Goal: Task Accomplishment & Management: Manage account settings

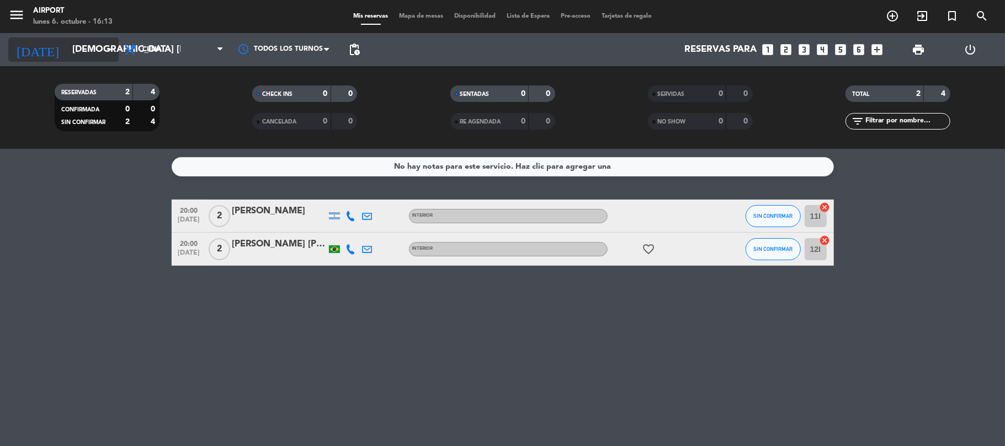
click at [100, 52] on input "[DEMOGRAPHIC_DATA] [DATE]" at bounding box center [126, 50] width 119 height 22
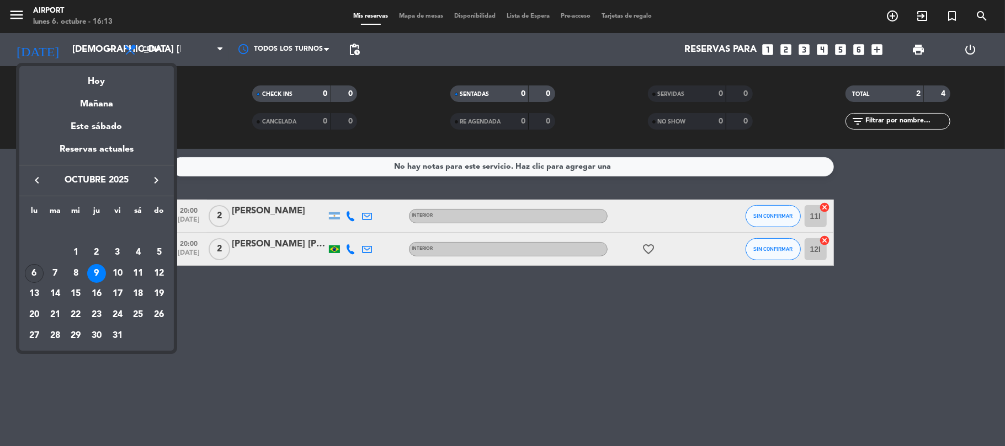
click at [34, 274] on div "6" at bounding box center [34, 273] width 19 height 19
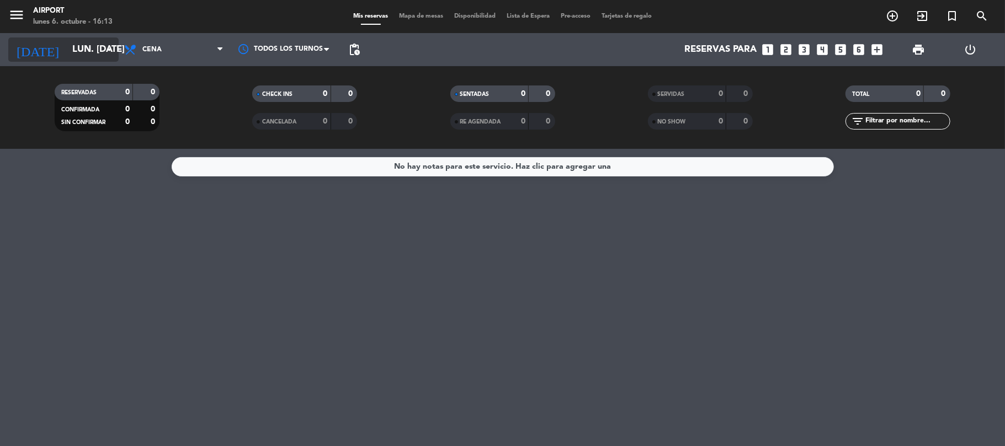
click at [107, 47] on icon "arrow_drop_down" at bounding box center [109, 49] width 13 height 13
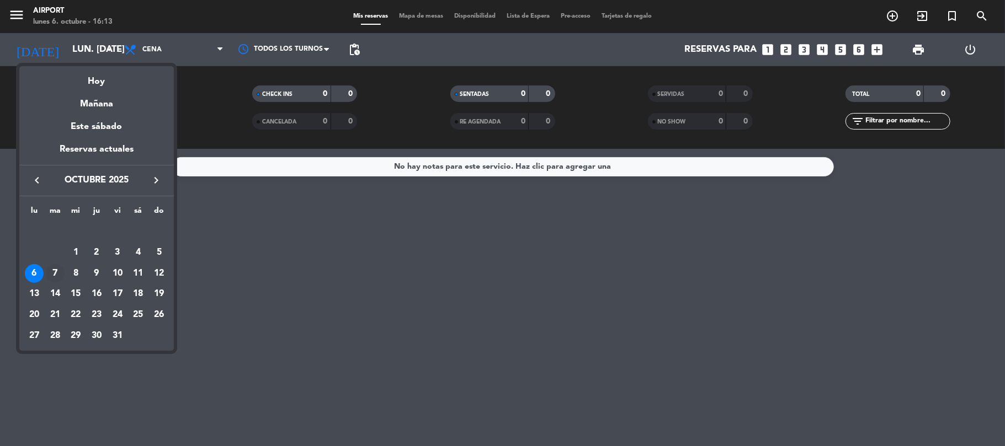
click at [52, 269] on div "7" at bounding box center [55, 273] width 19 height 19
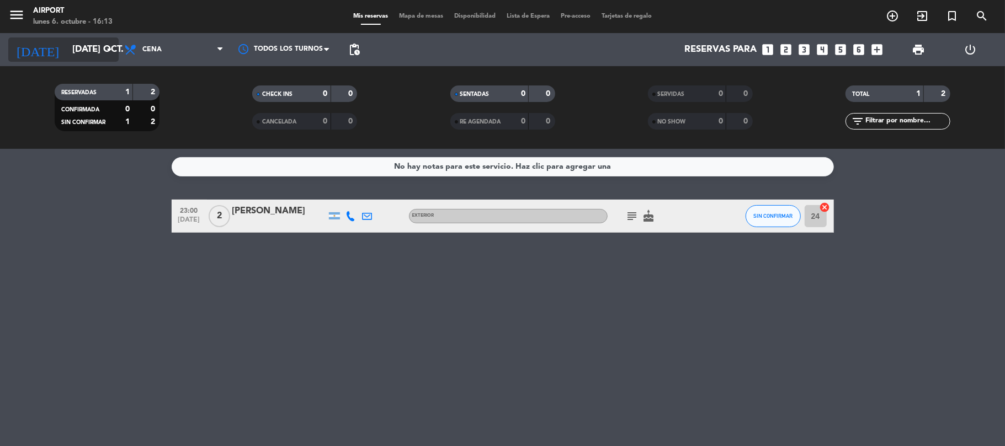
click at [103, 50] on icon "arrow_drop_down" at bounding box center [109, 49] width 13 height 13
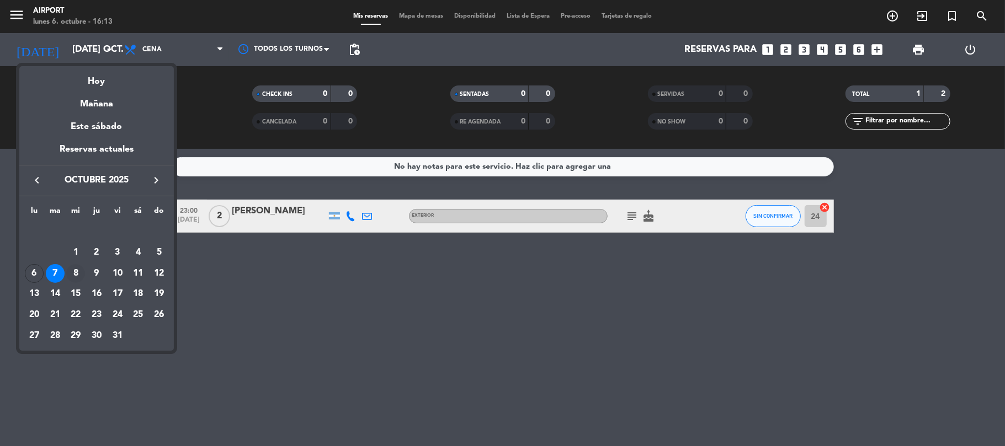
click at [75, 270] on div "8" at bounding box center [75, 273] width 19 height 19
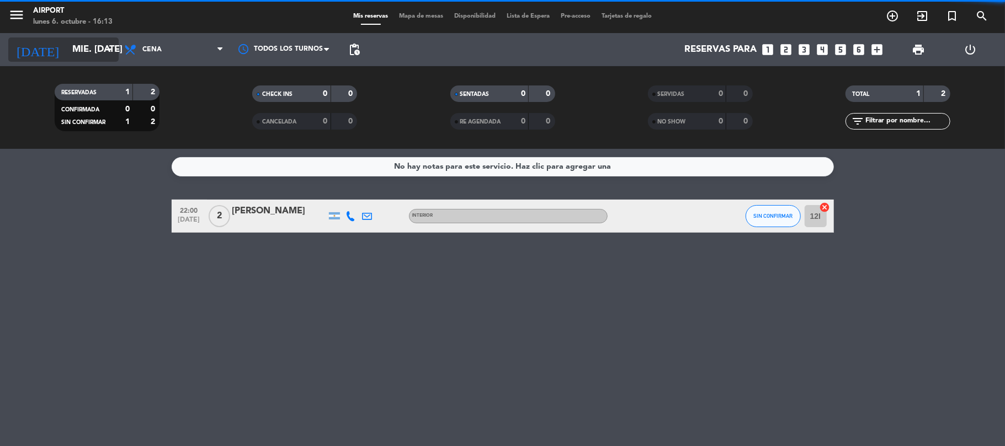
click at [92, 53] on input "mié. [DATE]" at bounding box center [126, 50] width 119 height 22
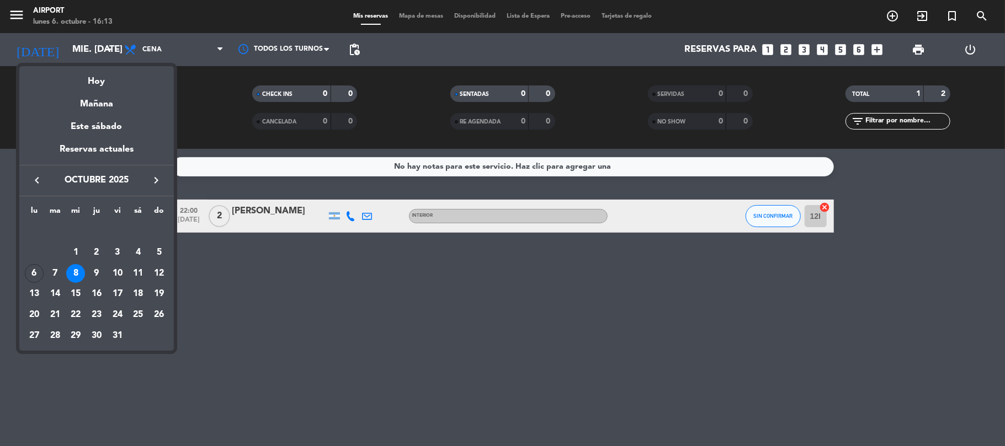
drag, startPoint x: 99, startPoint y: 270, endPoint x: 108, endPoint y: 265, distance: 9.9
click at [98, 270] on div "9" at bounding box center [96, 273] width 19 height 19
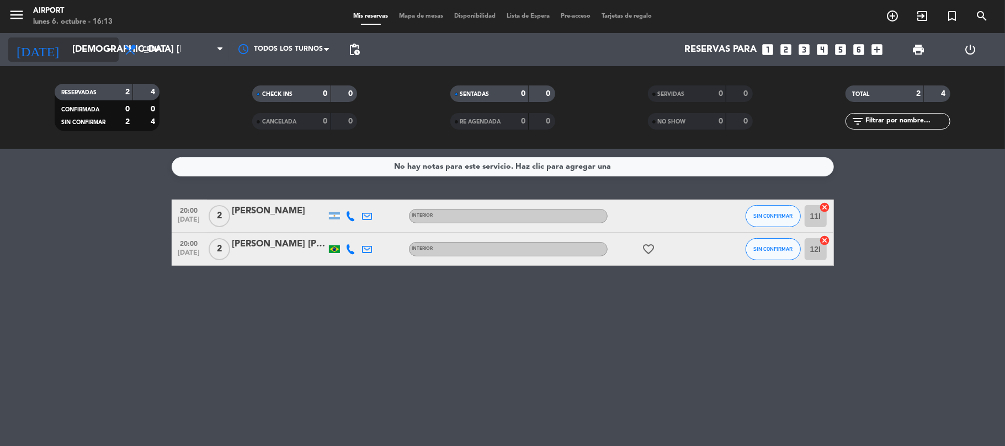
click at [107, 49] on icon "arrow_drop_down" at bounding box center [109, 49] width 13 height 13
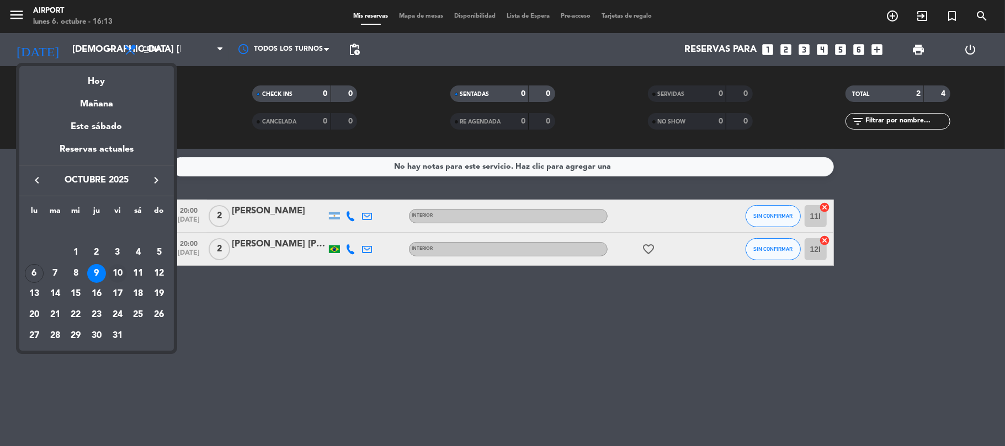
click at [116, 266] on div "10" at bounding box center [117, 273] width 19 height 19
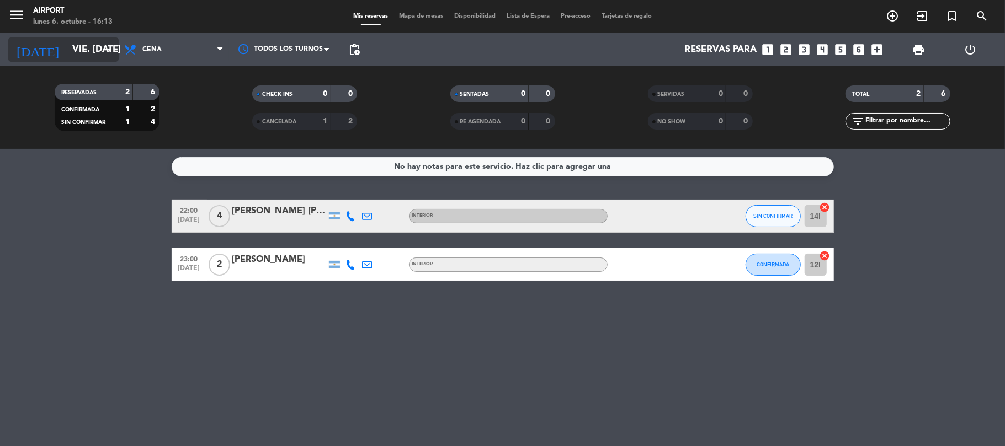
click at [106, 49] on icon "arrow_drop_down" at bounding box center [109, 49] width 13 height 13
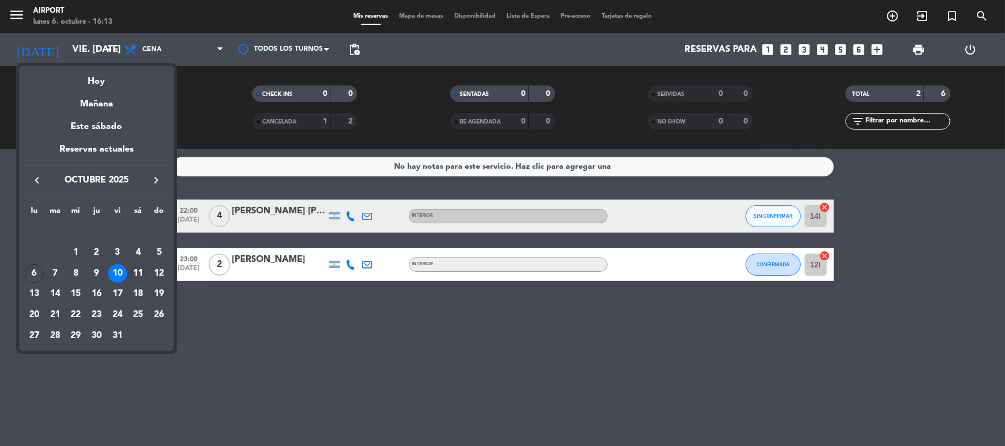
click at [136, 270] on div "11" at bounding box center [138, 273] width 19 height 19
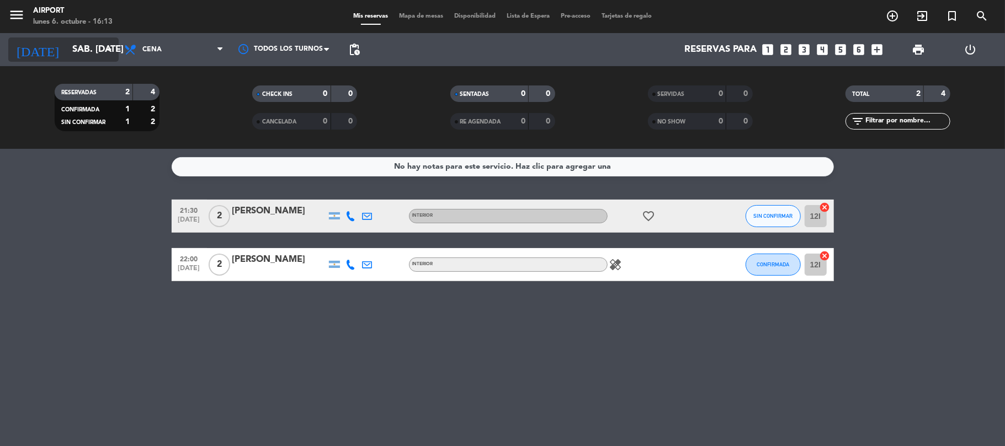
click at [95, 47] on input "sáb. [DATE]" at bounding box center [126, 50] width 119 height 22
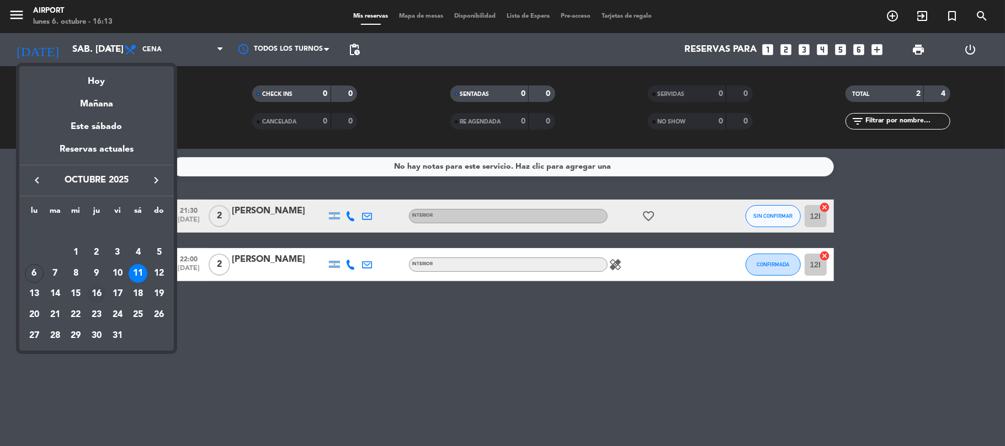
click at [96, 294] on div "16" at bounding box center [96, 294] width 19 height 19
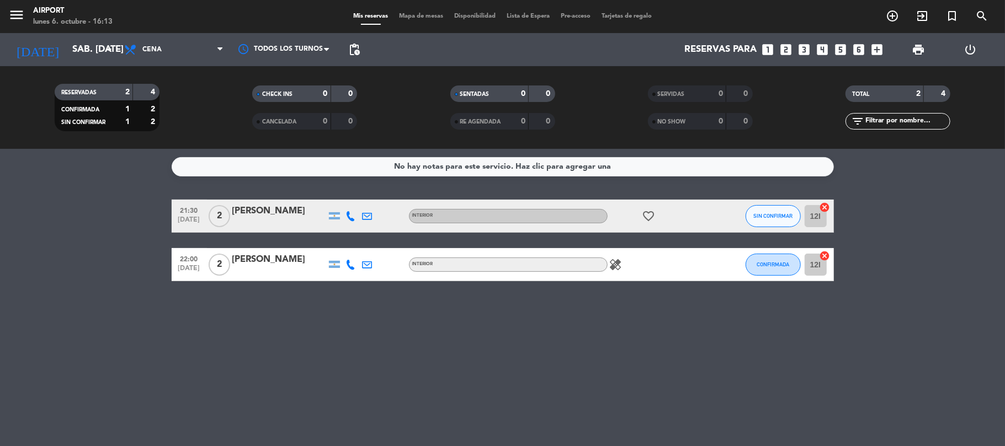
type input "[DEMOGRAPHIC_DATA] [DATE]"
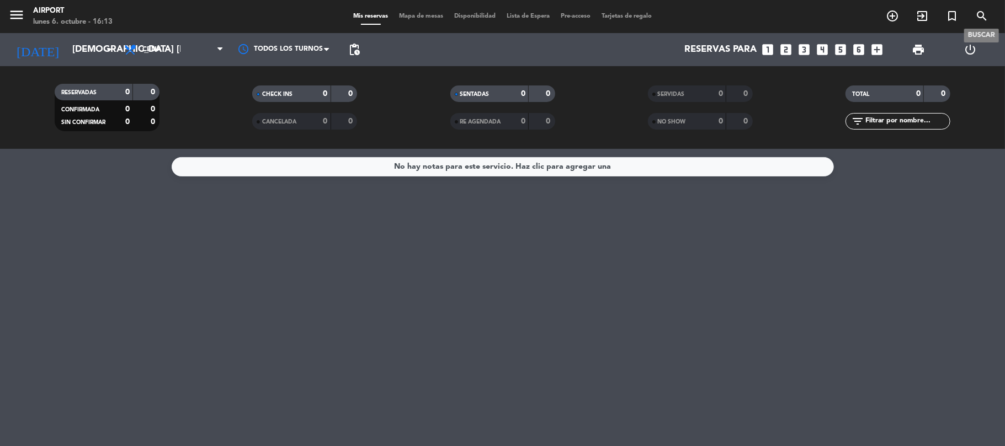
click at [981, 12] on icon "search" at bounding box center [981, 15] width 13 height 13
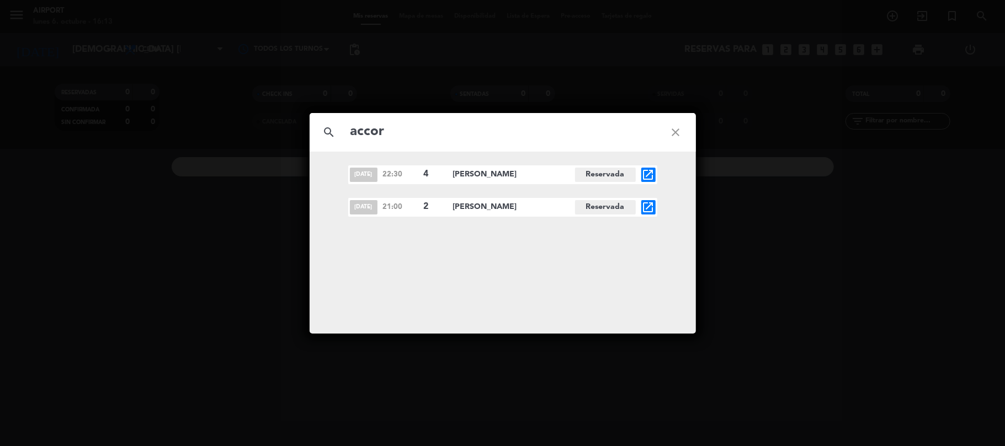
type input "accor"
click at [654, 204] on icon "open_in_new" at bounding box center [648, 207] width 13 height 13
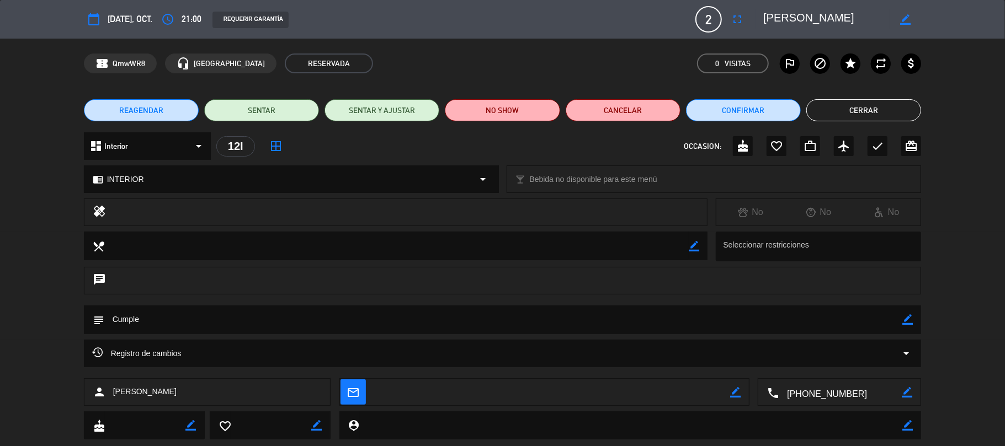
click at [142, 107] on span "REAGENDAR" at bounding box center [141, 111] width 44 height 12
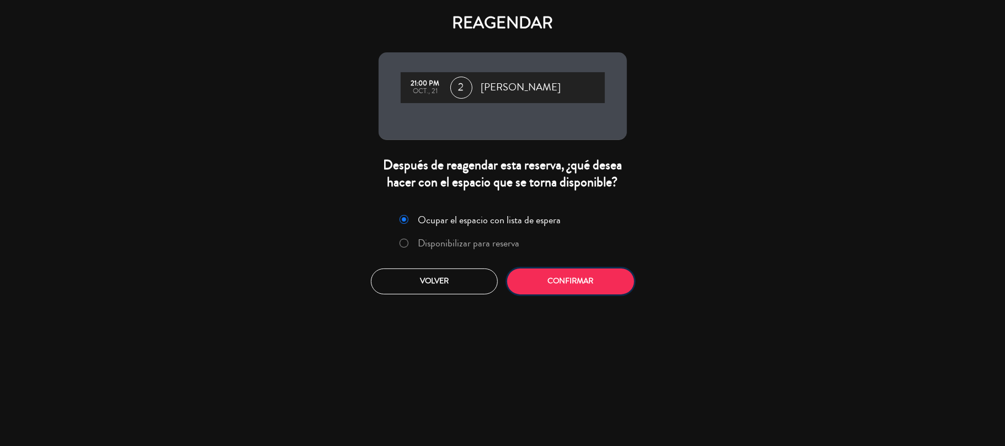
click at [573, 276] on button "Confirmar" at bounding box center [570, 282] width 127 height 26
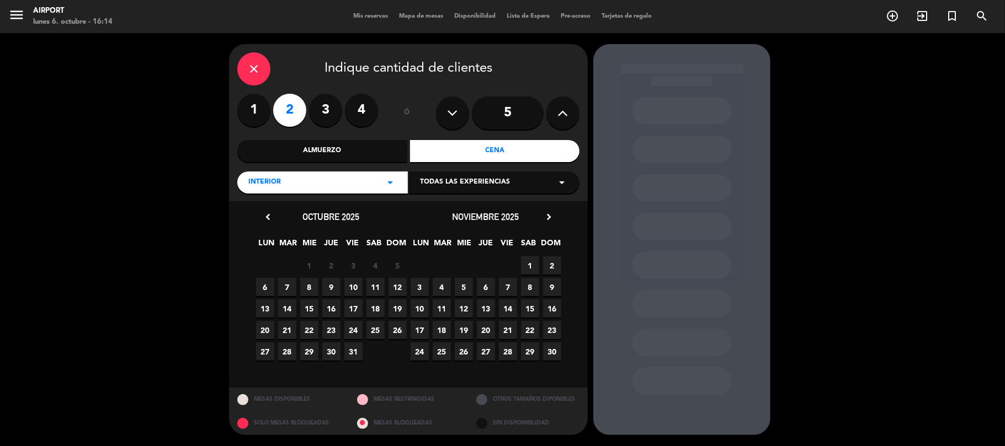
click at [334, 285] on span "9" at bounding box center [331, 287] width 18 height 18
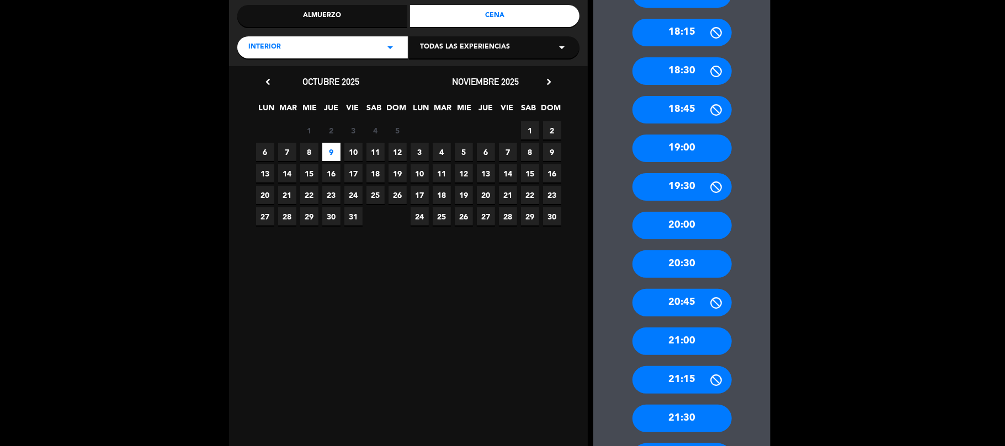
scroll to position [147, 0]
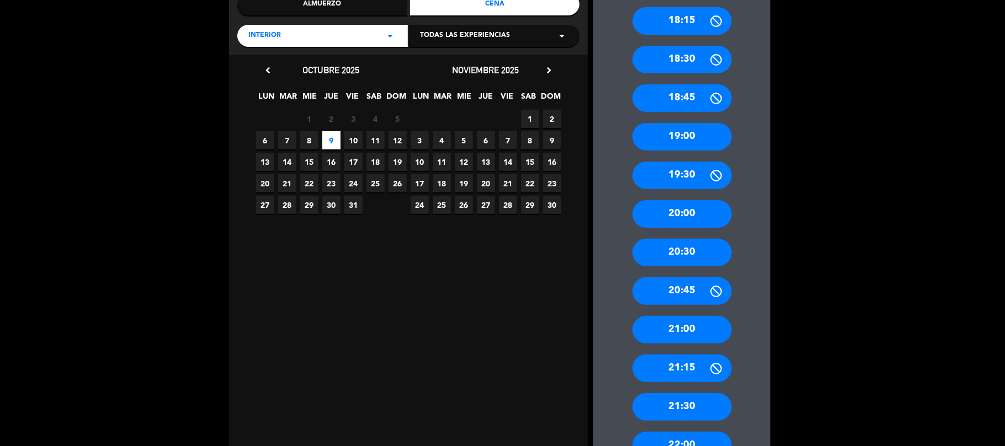
click at [684, 328] on div "21:00" at bounding box center [681, 330] width 99 height 28
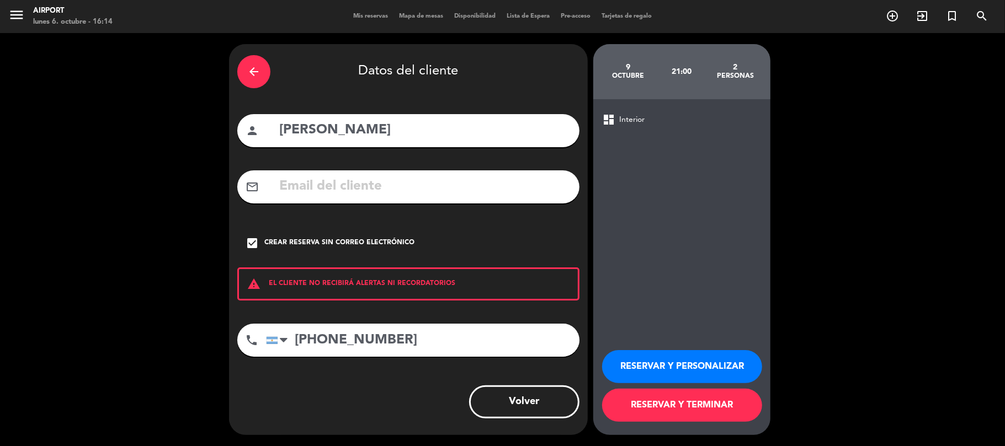
click at [682, 369] on button "RESERVAR Y PERSONALIZAR" at bounding box center [682, 366] width 160 height 33
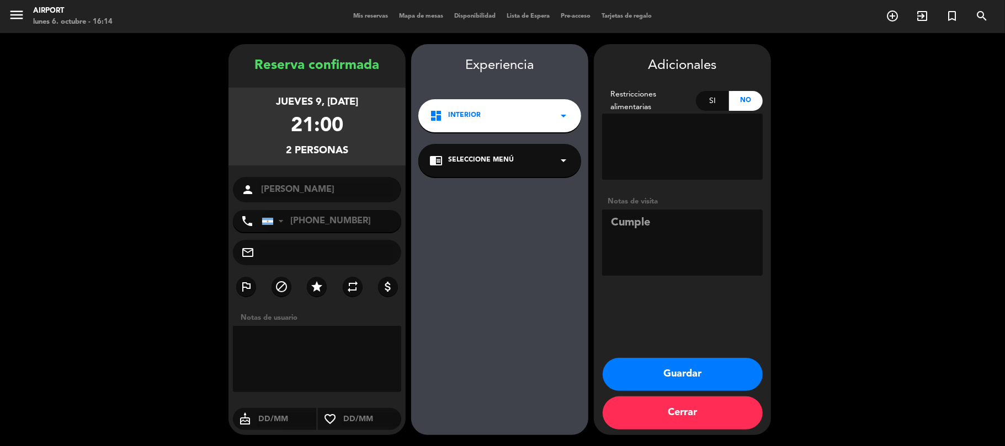
click at [528, 152] on div "chrome_reader_mode Seleccione Menú arrow_drop_down" at bounding box center [499, 160] width 163 height 33
click at [504, 190] on div "INTERIOR" at bounding box center [499, 190] width 141 height 11
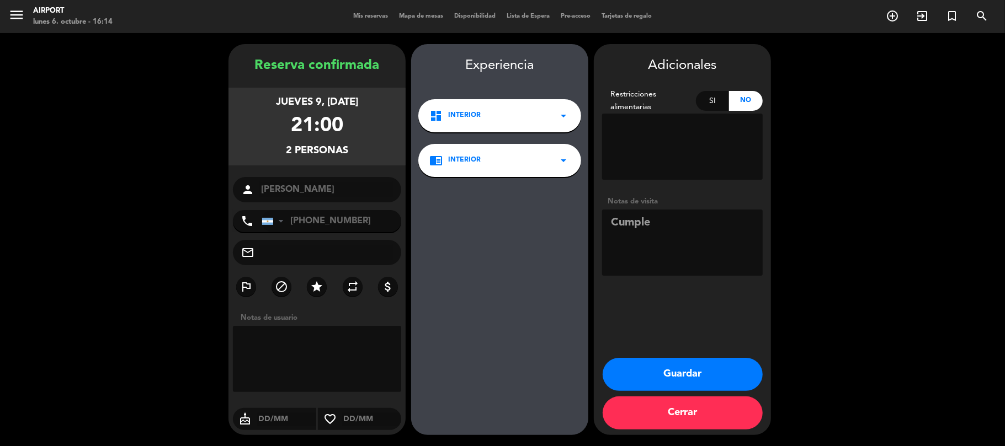
drag, startPoint x: 689, startPoint y: 369, endPoint x: 665, endPoint y: 373, distance: 24.6
click at [688, 369] on button "Guardar" at bounding box center [683, 374] width 160 height 33
